Goal: Obtain resource: Download file/media

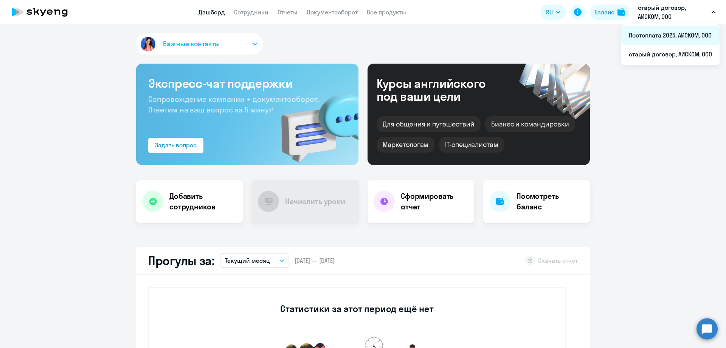
click at [648, 38] on li "Постоплата 2025, АИСКОМ, ООО" at bounding box center [670, 35] width 98 height 19
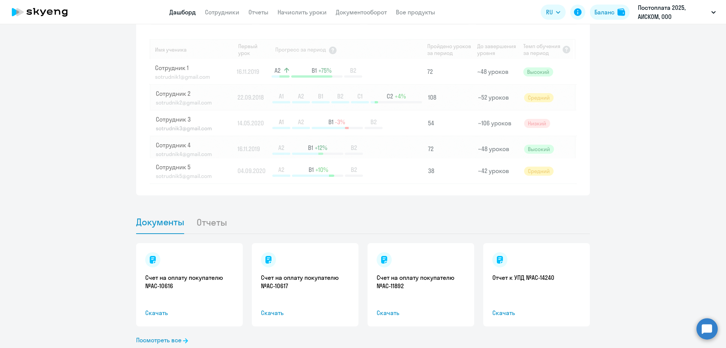
scroll to position [639, 0]
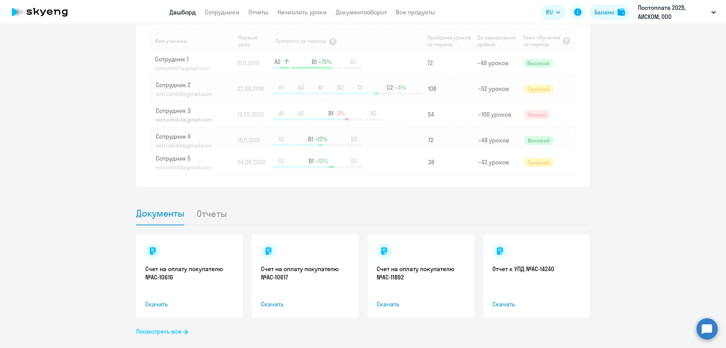
click at [155, 326] on link "Посмотреть все" at bounding box center [162, 330] width 52 height 9
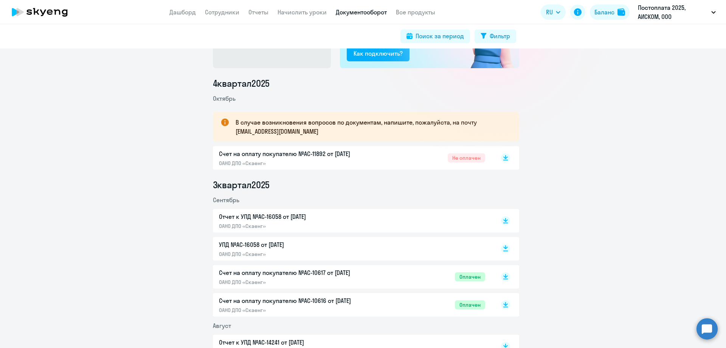
scroll to position [76, 0]
click at [505, 248] on rect at bounding box center [505, 248] width 9 height 9
click at [344, 214] on p "Отчет к УПД №AC-16058 от [DATE]" at bounding box center [298, 215] width 159 height 9
click at [425, 160] on div "Счет на оплату покупателю №AC-11892 от [DATE] ОАНО ДПО «Скаенг» Не оплачен" at bounding box center [352, 157] width 266 height 17
